Goal: Use online tool/utility: Utilize a website feature to perform a specific function

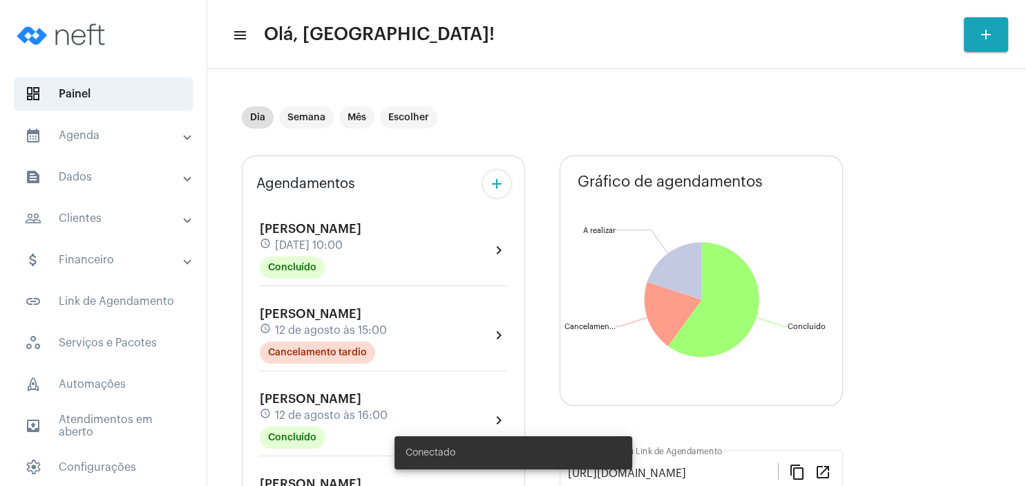
scroll to position [293, 0]
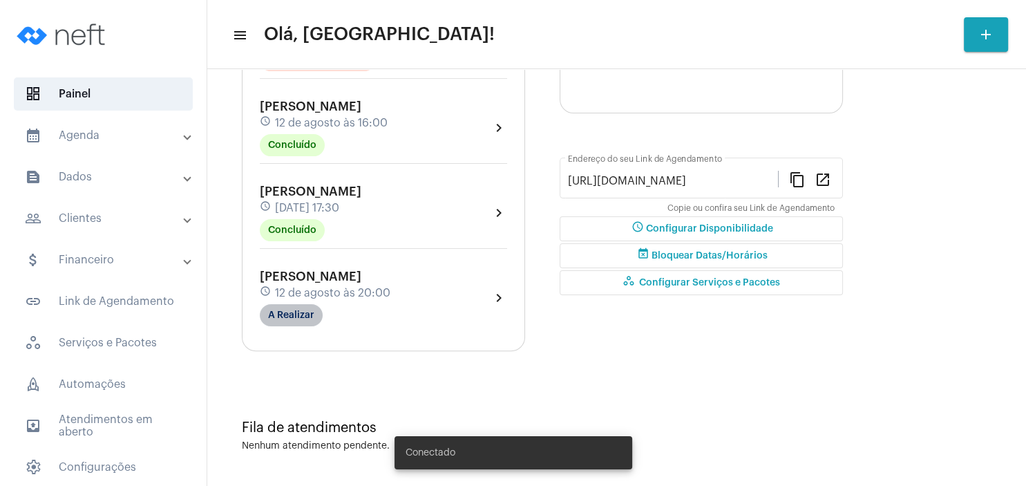
click at [286, 310] on mat-chip "A Realizar" at bounding box center [291, 315] width 63 height 22
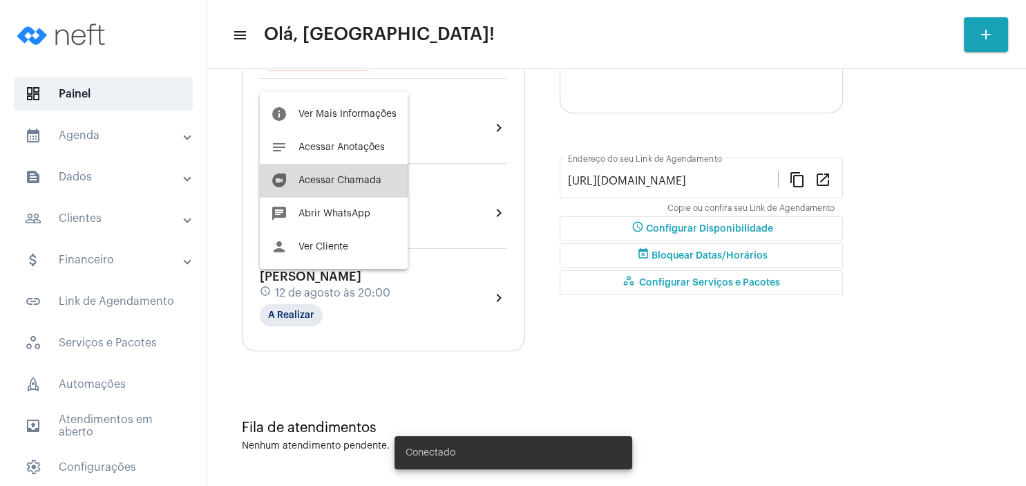
click at [347, 185] on button "duo [PERSON_NAME]" at bounding box center [334, 180] width 148 height 33
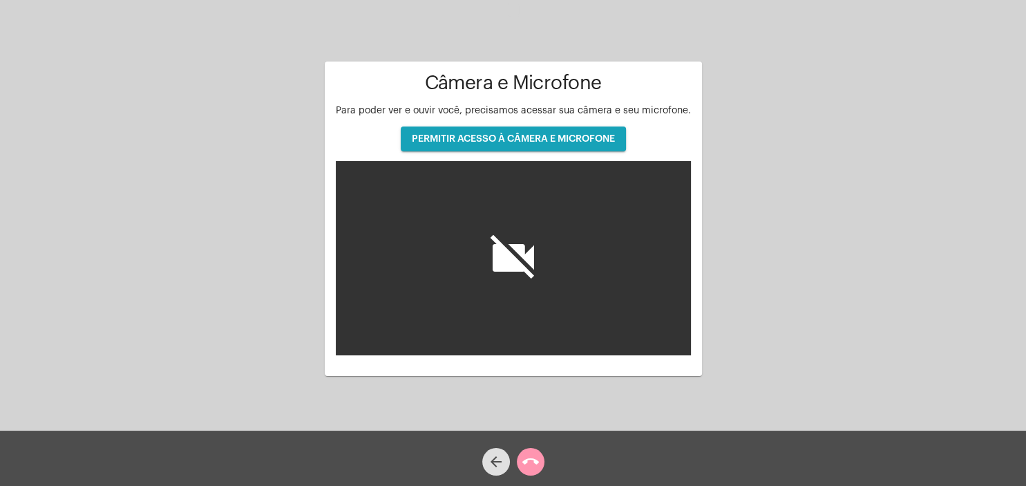
click at [535, 146] on button "PERMITIR ACESSO À CÂMERA E MICROFONE" at bounding box center [513, 138] width 225 height 25
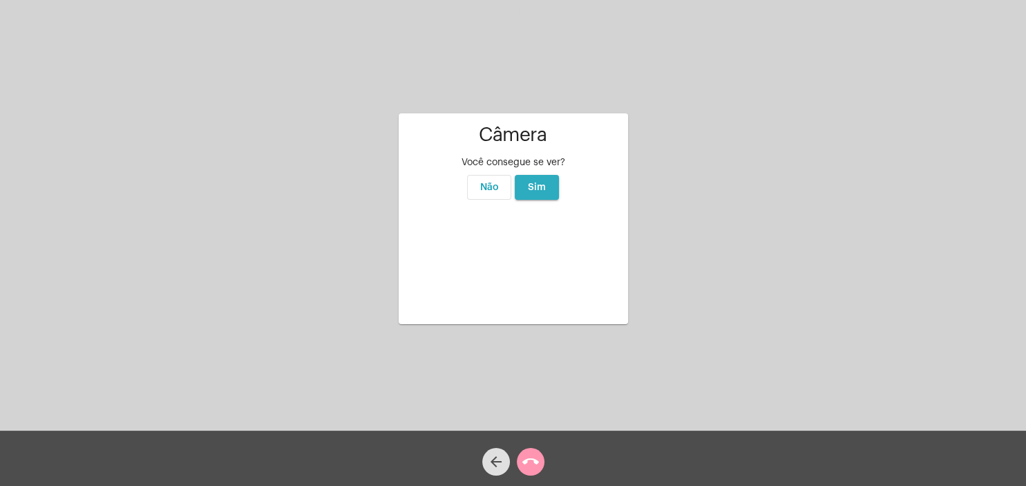
click at [536, 175] on button "Sim" at bounding box center [537, 187] width 44 height 25
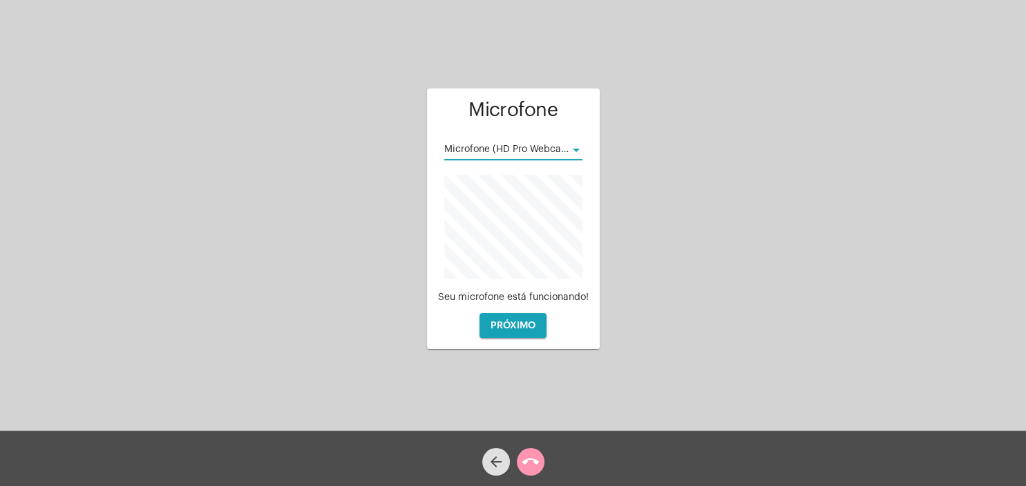
click at [573, 150] on div at bounding box center [576, 149] width 7 height 3
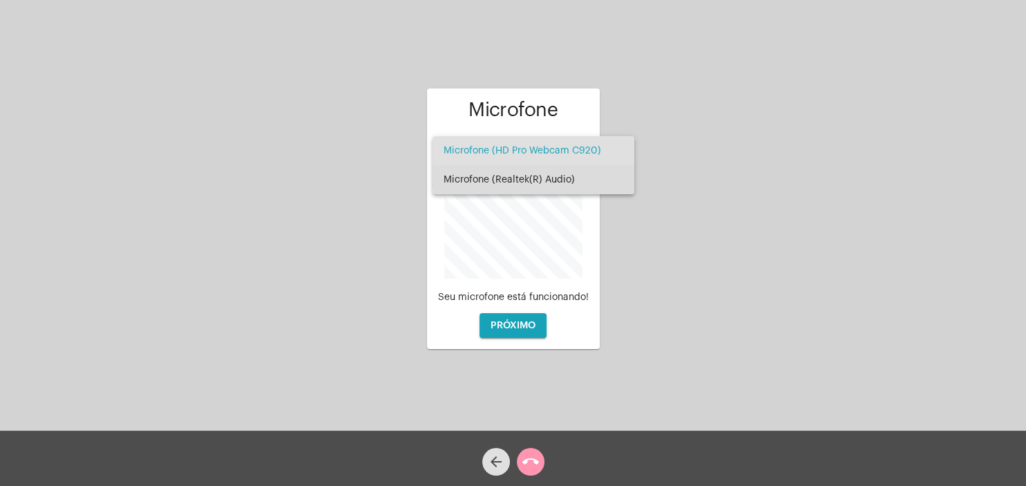
click at [547, 177] on span "Microfone (Realtek(R) Audio)" at bounding box center [533, 179] width 180 height 29
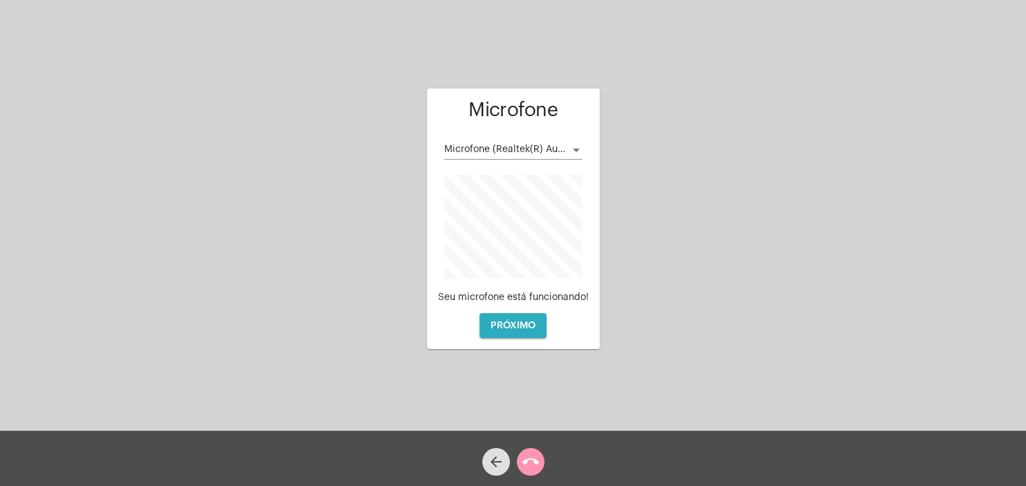
click at [508, 319] on button "PRÓXIMO" at bounding box center [512, 325] width 67 height 25
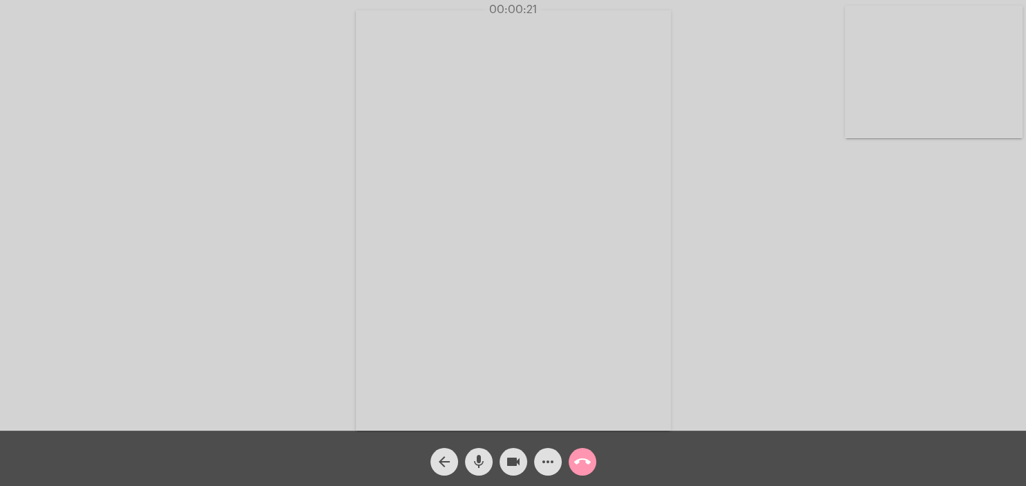
click at [741, 90] on div "Acessando Câmera e Microfone..." at bounding box center [512, 218] width 1023 height 430
click at [783, 121] on div "Acessando Câmera e Microfone..." at bounding box center [512, 218] width 1023 height 430
click at [484, 462] on mat-icon "mic" at bounding box center [478, 461] width 17 height 17
click at [481, 455] on mat-icon "mic_off" at bounding box center [478, 461] width 17 height 17
click at [482, 460] on mat-icon "mic" at bounding box center [478, 461] width 17 height 17
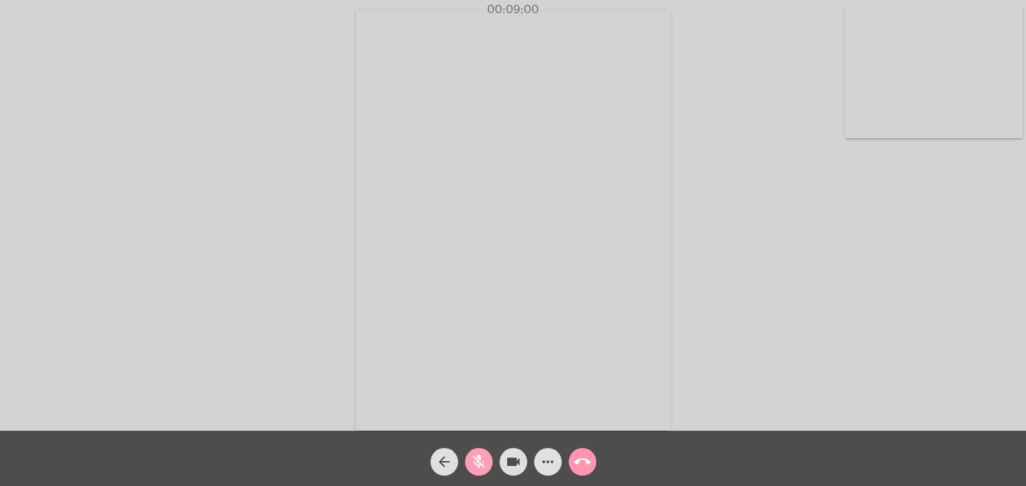
click at [478, 463] on mat-icon "mic_off" at bounding box center [478, 461] width 17 height 17
click at [474, 460] on mat-icon "mic" at bounding box center [478, 461] width 17 height 17
click at [488, 466] on button "mic_off" at bounding box center [479, 462] width 28 height 28
